Goal: Answer question/provide support: Share knowledge or assist other users

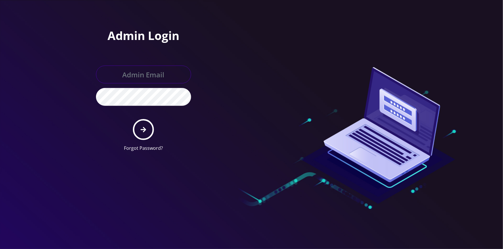
type input "[EMAIL_ADDRESS][DOMAIN_NAME]"
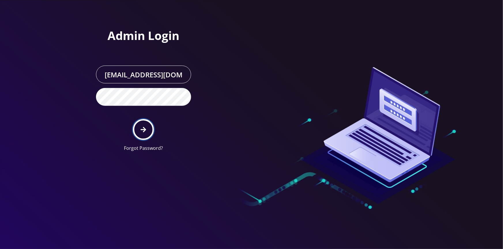
click at [147, 130] on button "submit" at bounding box center [143, 129] width 21 height 21
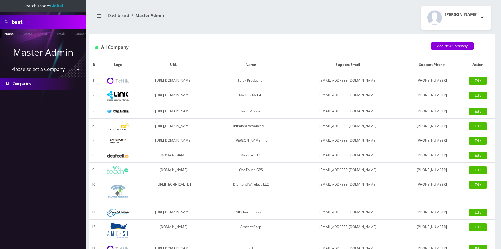
click at [63, 69] on select "Please select a Company Teltik Production My Link Mobile VennMobile Unlimited A…" at bounding box center [43, 69] width 73 height 11
select select "13"
click at [7, 64] on select "Please select a Company Teltik Production My Link Mobile VennMobile Unlimited A…" at bounding box center [43, 69] width 73 height 11
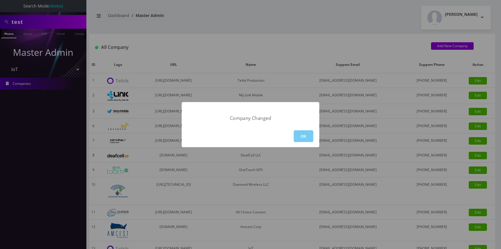
click at [297, 138] on button "OK" at bounding box center [304, 136] width 20 height 12
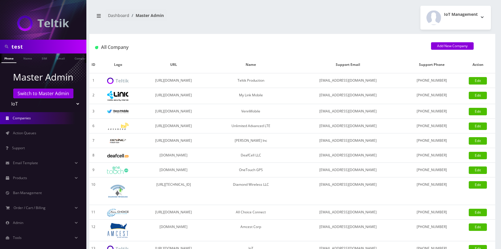
click at [36, 49] on input "test" at bounding box center [48, 46] width 73 height 11
paste input "support@textchest.com"
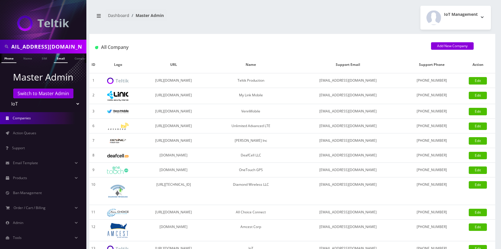
type input "[EMAIL_ADDRESS][DOMAIN_NAME]"
click at [56, 59] on link "Email" at bounding box center [61, 59] width 14 height 10
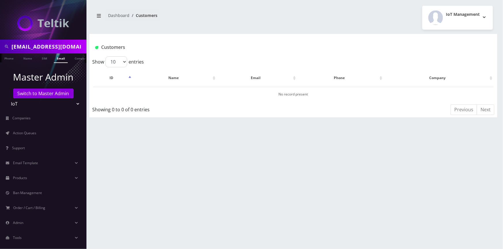
drag, startPoint x: 49, startPoint y: 48, endPoint x: 0, endPoint y: 52, distance: 49.2
click at [0, 52] on div "testsupport@textchest.com" at bounding box center [43, 47] width 86 height 14
click at [57, 45] on input "textchest.com" at bounding box center [48, 46] width 73 height 11
type input "TextChest"
click at [75, 56] on link "Company" at bounding box center [81, 59] width 19 height 10
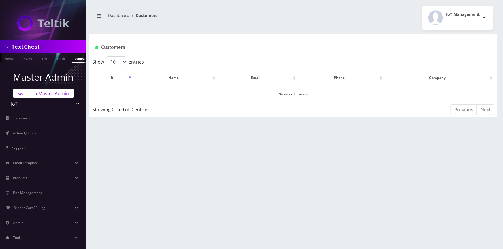
click at [39, 95] on link "Switch to Master Admin" at bounding box center [43, 94] width 60 height 10
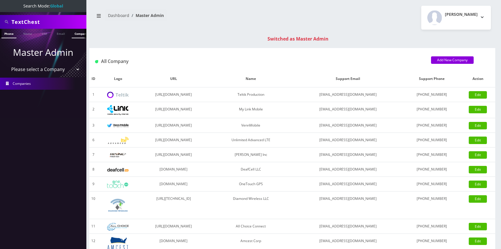
click at [73, 31] on link "Company" at bounding box center [81, 34] width 19 height 10
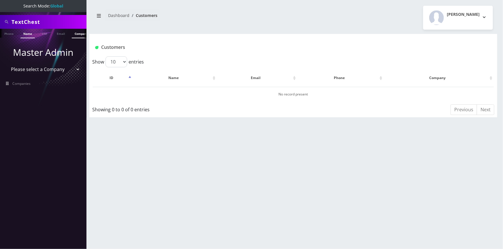
click at [29, 36] on link "Name" at bounding box center [27, 34] width 14 height 10
click at [47, 26] on input "TextChest" at bounding box center [48, 21] width 73 height 11
type input "eric"
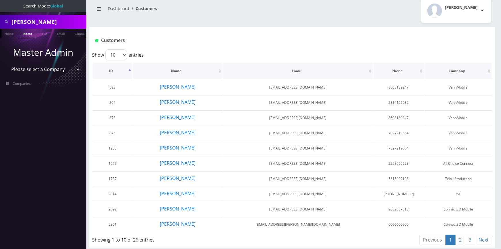
scroll to position [9, 0]
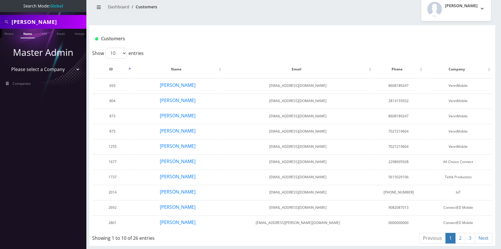
click at [463, 239] on link "2" at bounding box center [460, 238] width 10 height 11
click at [473, 237] on link "3" at bounding box center [470, 238] width 10 height 11
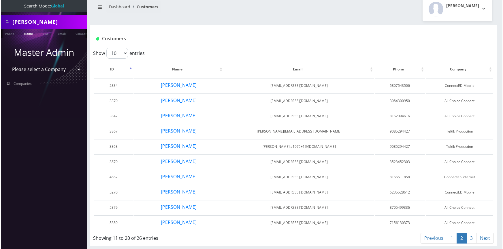
scroll to position [0, 0]
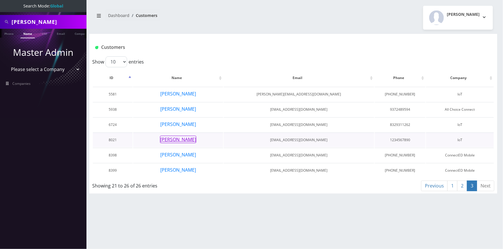
click at [182, 139] on button "[PERSON_NAME]" at bounding box center [178, 139] width 36 height 7
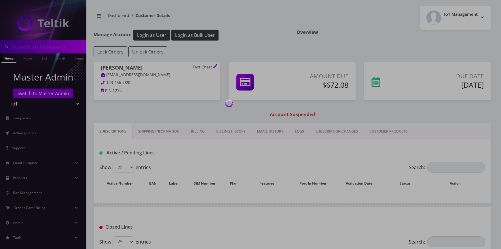
type input "[PERSON_NAME]"
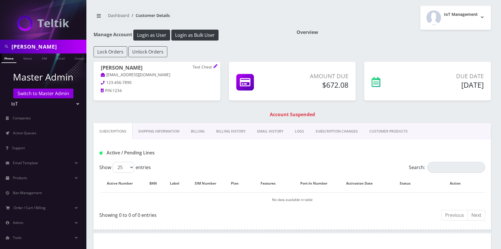
click at [164, 130] on link "Shipping Information" at bounding box center [158, 131] width 53 height 17
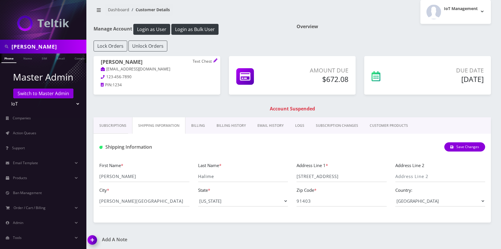
scroll to position [7, 0]
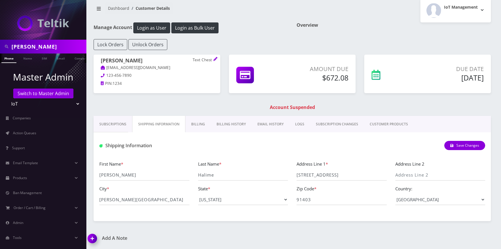
click at [206, 125] on link "Billing" at bounding box center [197, 124] width 25 height 17
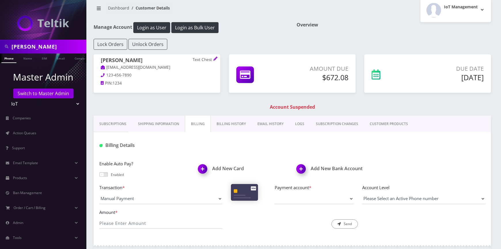
click at [167, 121] on link "Shipping Information" at bounding box center [158, 124] width 53 height 17
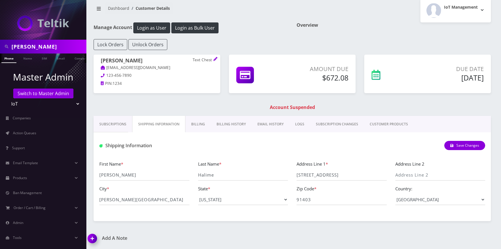
click at [308, 143] on div "Save Changes" at bounding box center [358, 146] width 263 height 10
